Goal: Transaction & Acquisition: Purchase product/service

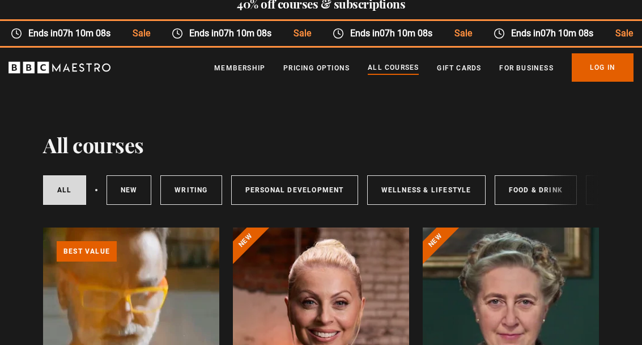
click at [513, 198] on link "Food & Drink" at bounding box center [536, 189] width 82 height 29
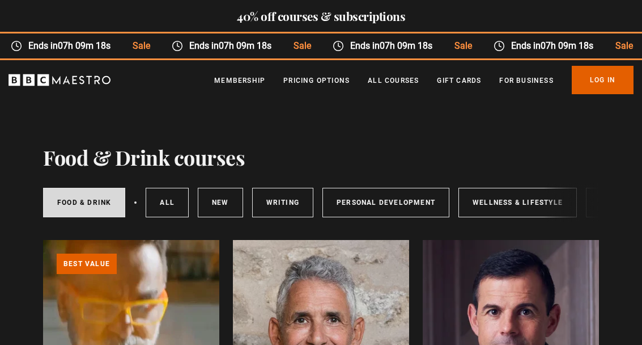
click at [379, 14] on h2 "40% off courses & subscriptions" at bounding box center [321, 16] width 642 height 14
click at [621, 30] on div "40% off courses & subscriptions" at bounding box center [321, 16] width 642 height 33
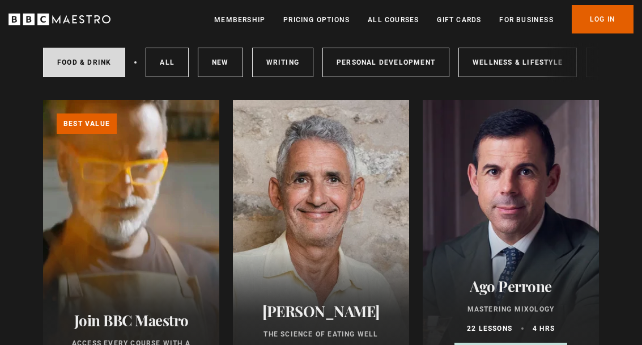
scroll to position [139, 0]
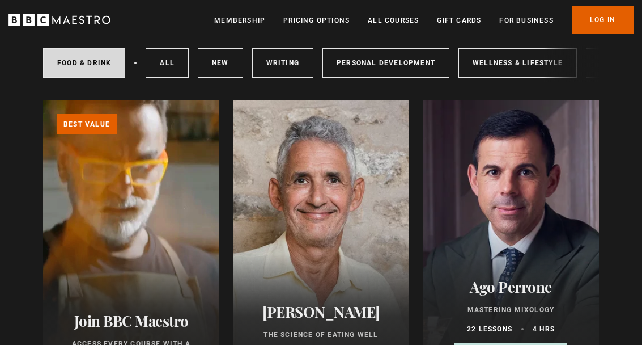
click at [353, 202] on div at bounding box center [321, 236] width 176 height 272
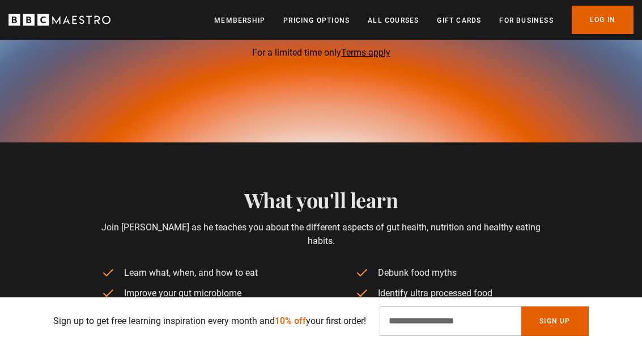
scroll to position [725, 0]
